Goal: Unclear

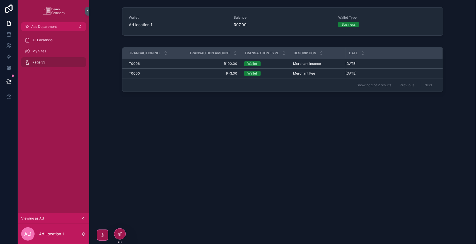
click at [414, 137] on div "Wallet Ad location 1 Balance R97.00 Wallet Type Business Transaction No. Transa…" at bounding box center [282, 70] width 386 height 141
